Goal: Book appointment/travel/reservation

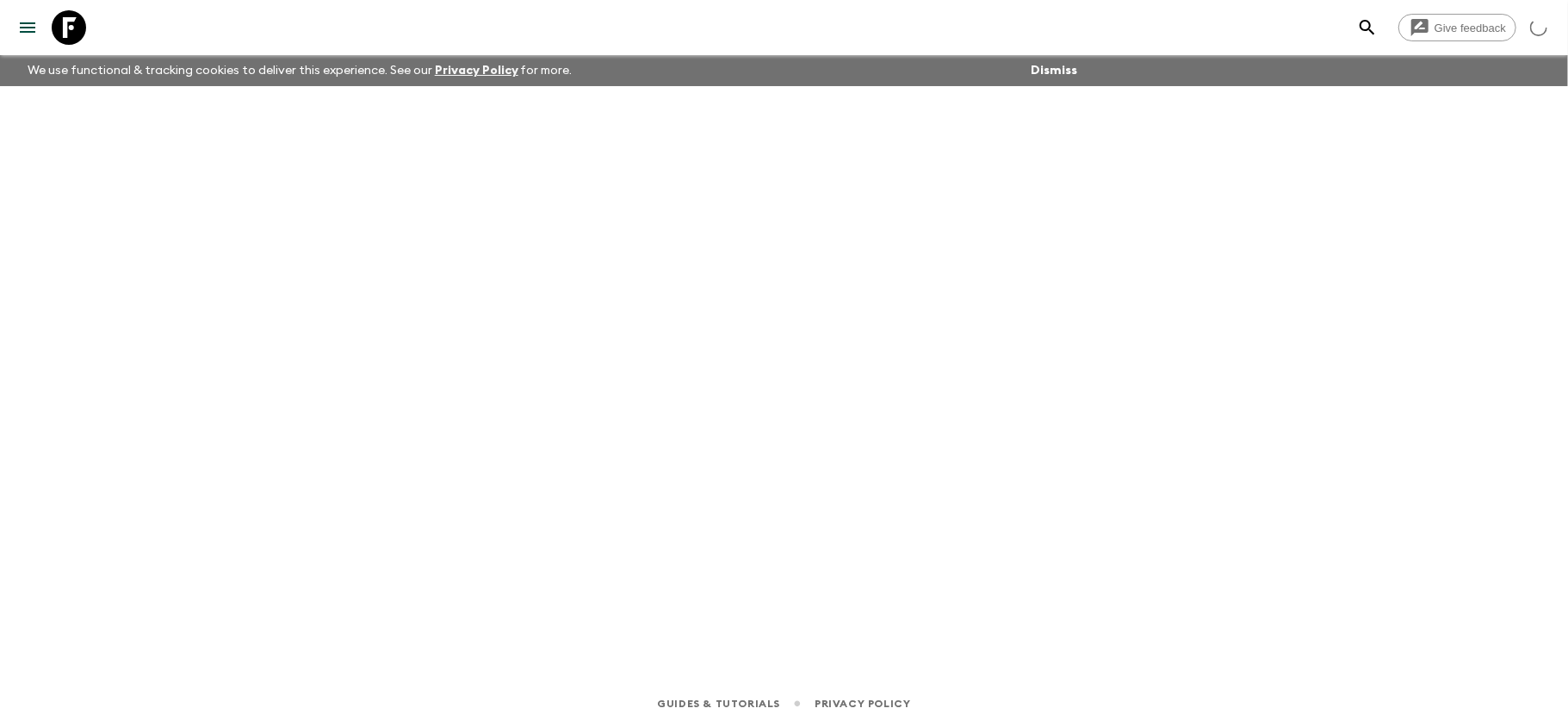
click at [74, 26] on icon at bounding box center [68, 27] width 35 height 35
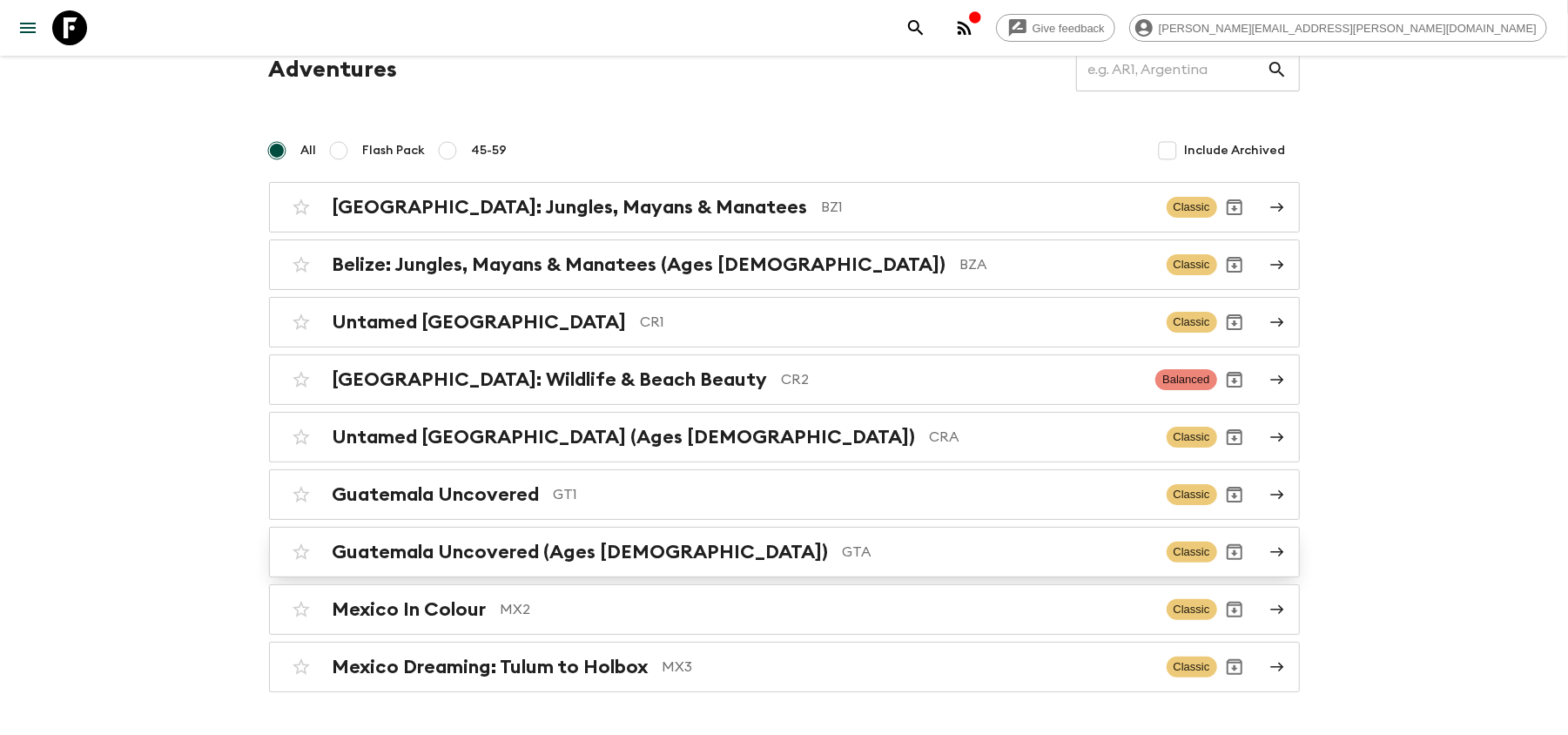
scroll to position [116, 0]
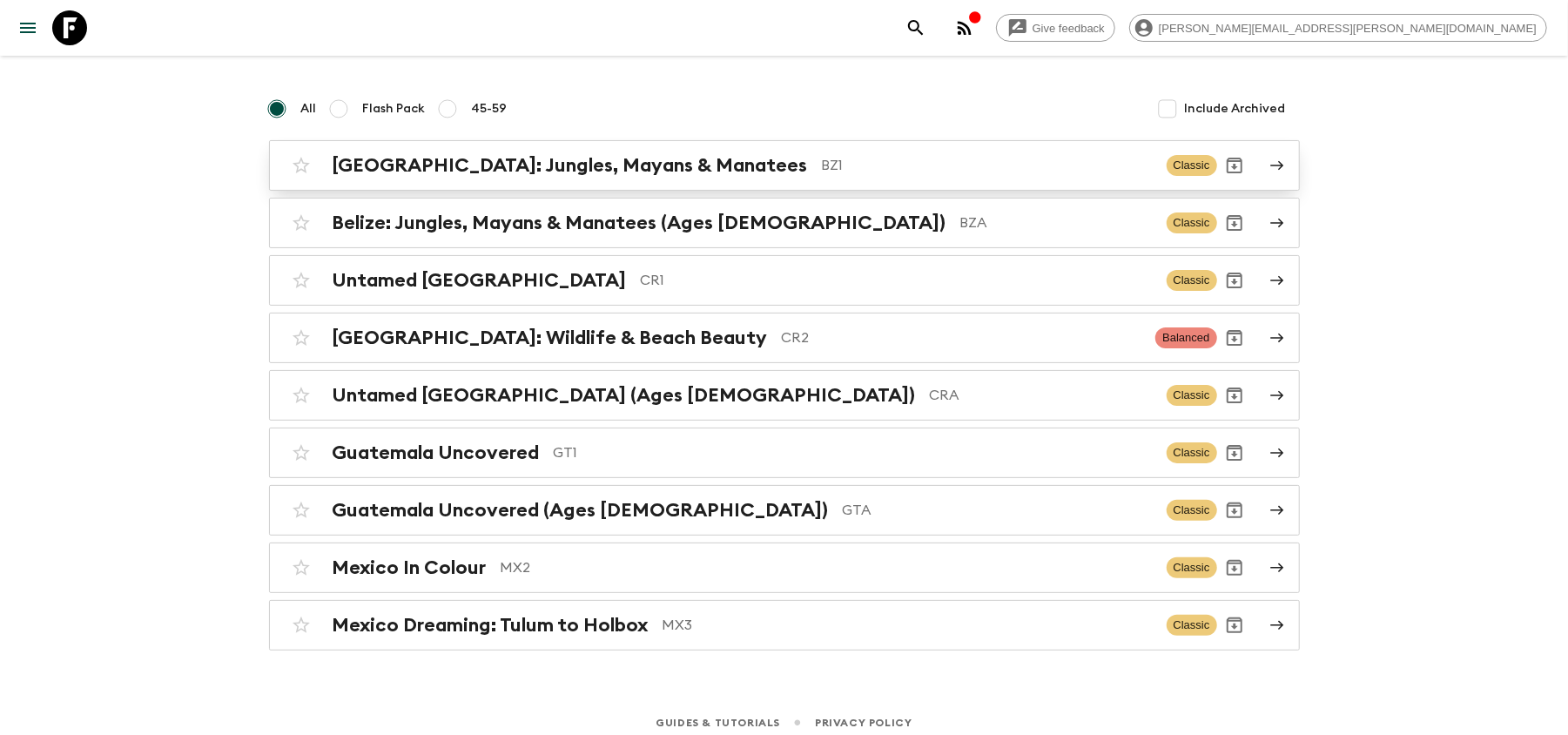
click at [827, 169] on p "BZ1" at bounding box center [987, 165] width 331 height 21
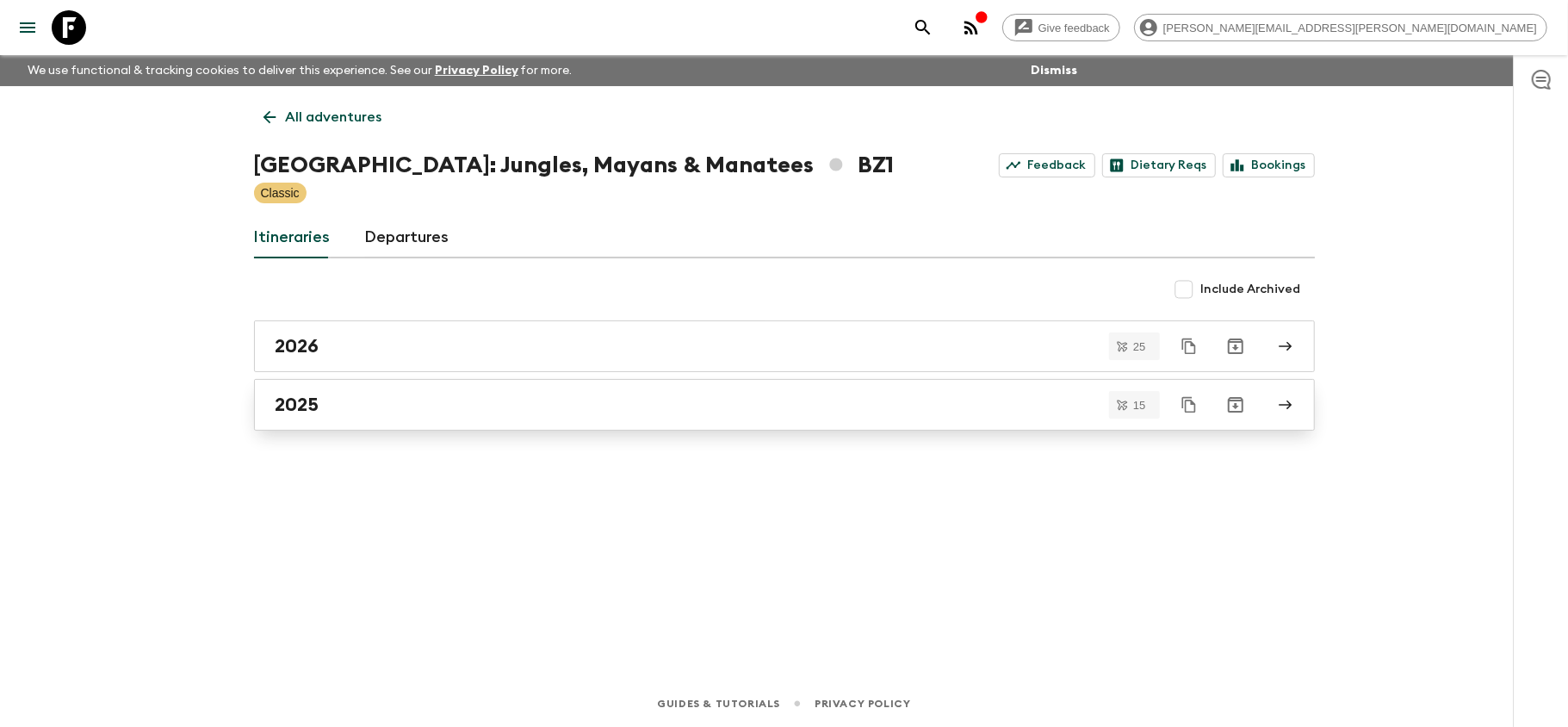
click at [624, 410] on div "2025" at bounding box center [767, 404] width 985 height 23
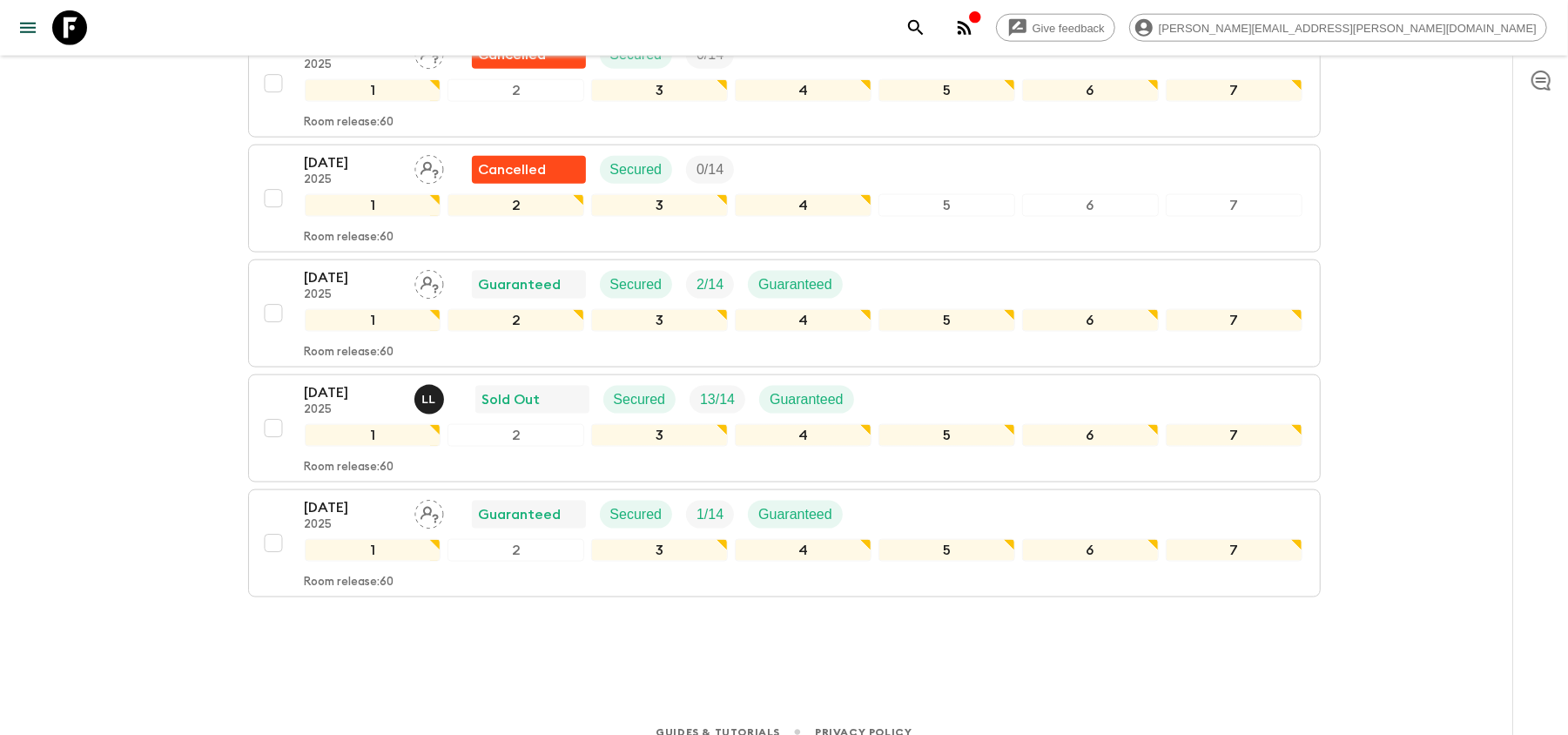
scroll to position [1530, 0]
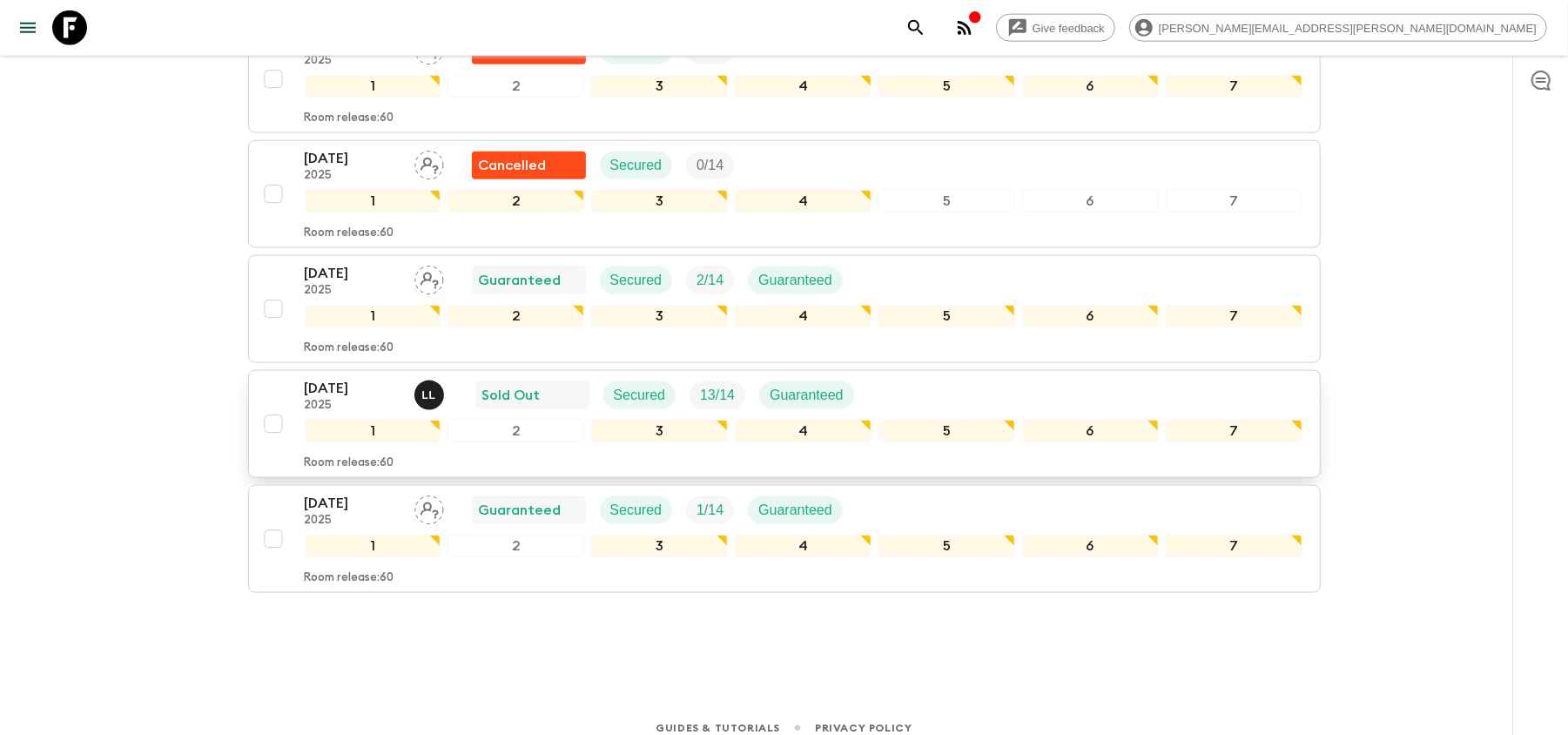
click at [342, 378] on p "[DATE]" at bounding box center [353, 388] width 96 height 21
